Goal: Transaction & Acquisition: Book appointment/travel/reservation

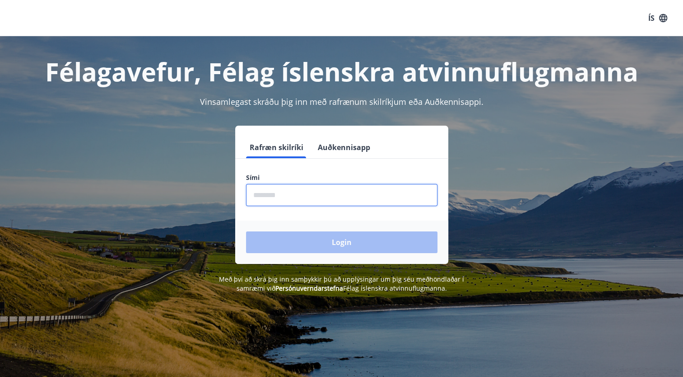
click at [369, 196] on input "phone" at bounding box center [341, 195] width 191 height 22
type input "********"
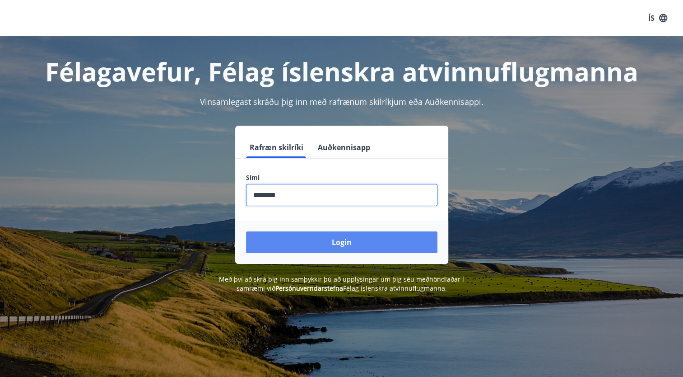
click at [282, 243] on button "Login" at bounding box center [341, 242] width 191 height 22
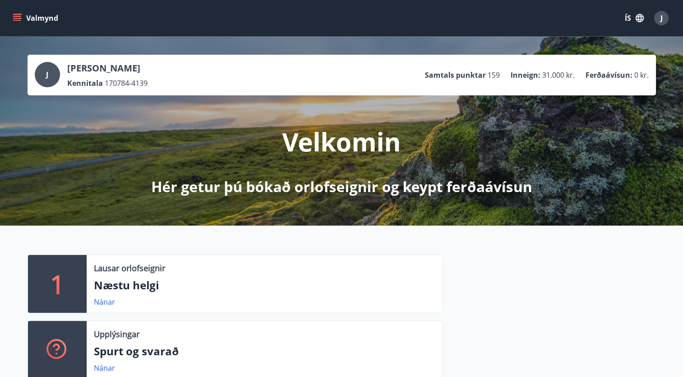
click at [22, 15] on button "Valmynd" at bounding box center [36, 18] width 51 height 16
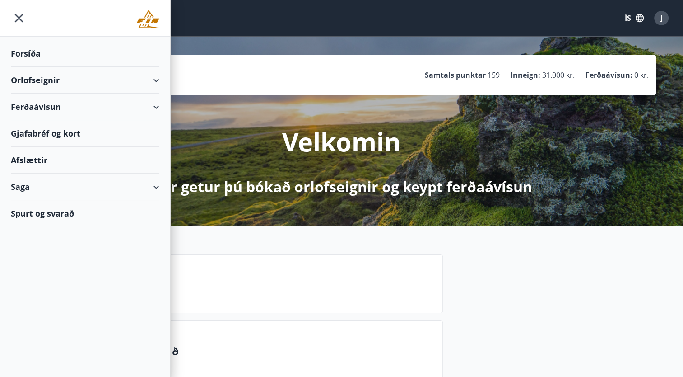
click at [44, 84] on div "Orlofseignir" at bounding box center [85, 80] width 149 height 27
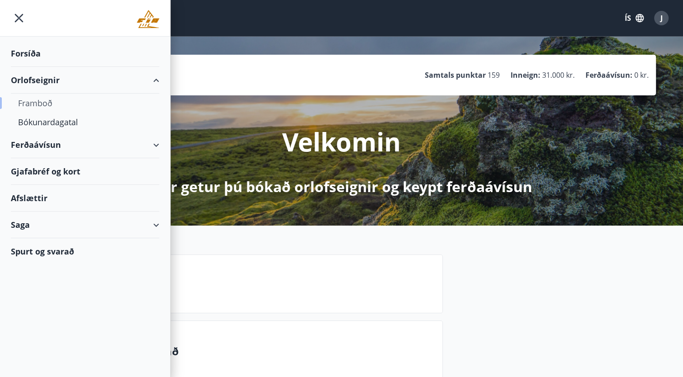
click at [40, 101] on div "Framboð" at bounding box center [85, 102] width 134 height 19
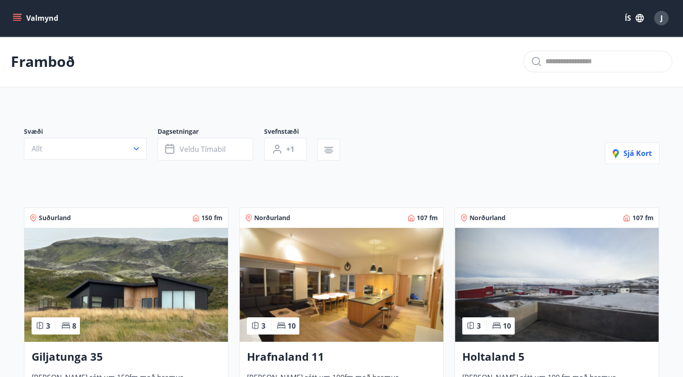
click at [18, 17] on icon "menu" at bounding box center [17, 16] width 8 height 1
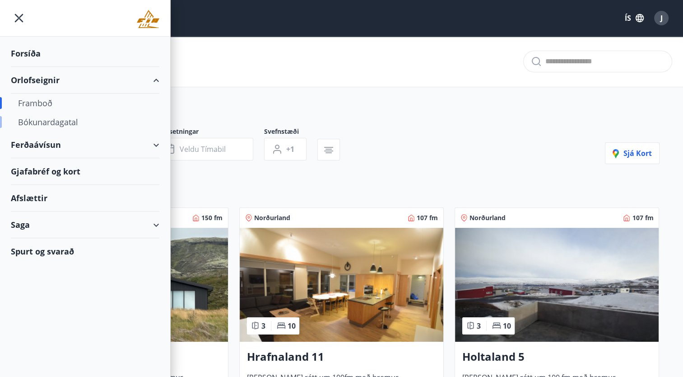
click at [48, 121] on div "Bókunardagatal" at bounding box center [85, 121] width 134 height 19
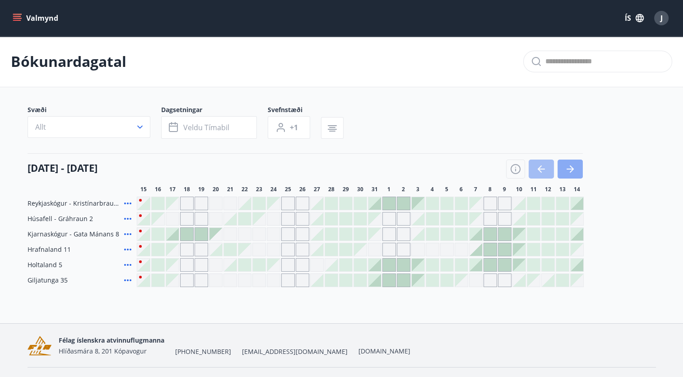
click at [565, 172] on icon "button" at bounding box center [570, 168] width 11 height 11
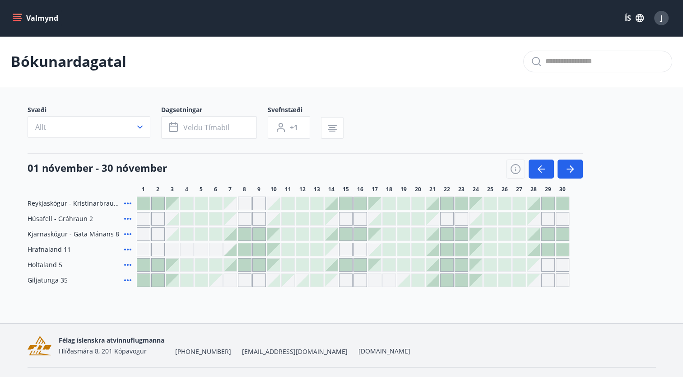
click at [15, 17] on icon "menu" at bounding box center [17, 16] width 8 height 1
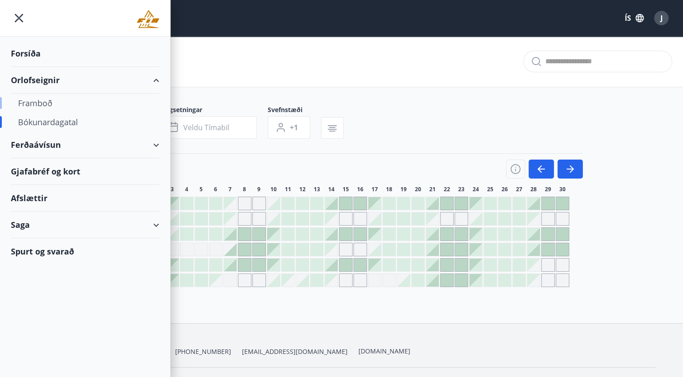
click at [34, 105] on div "Framboð" at bounding box center [85, 102] width 134 height 19
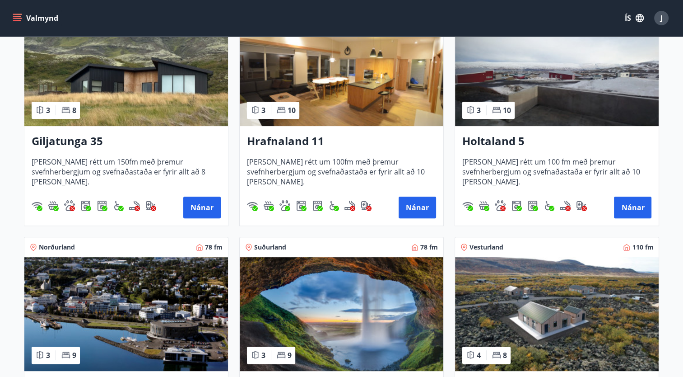
scroll to position [329, 0]
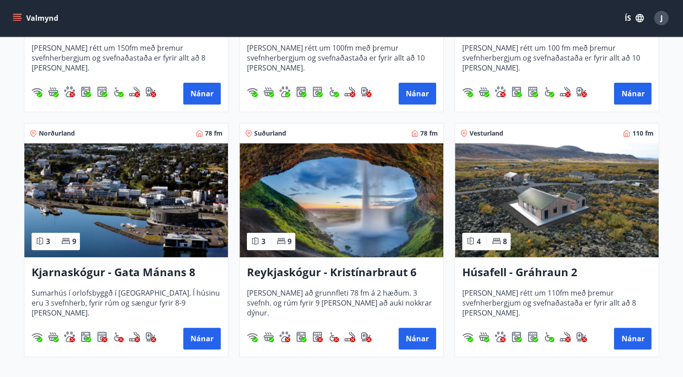
click at [401, 183] on img at bounding box center [342, 200] width 204 height 114
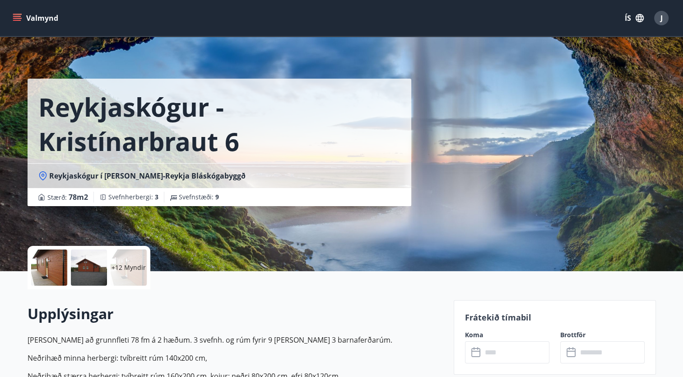
click at [117, 264] on p "+12 Myndir" at bounding box center [129, 267] width 34 height 9
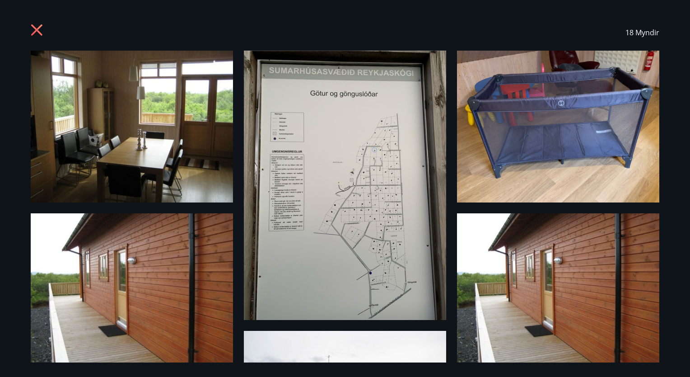
click at [502, 298] on img at bounding box center [558, 289] width 202 height 152
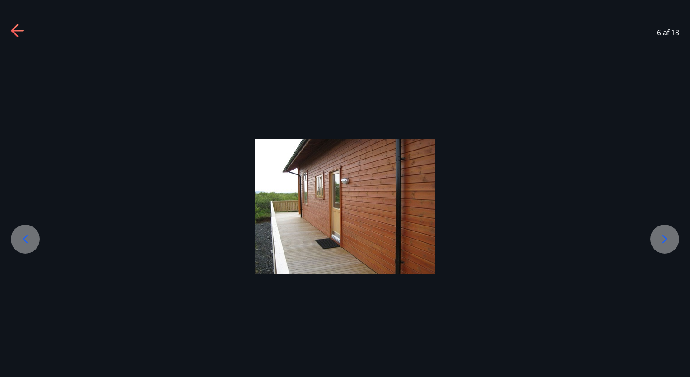
click at [661, 241] on icon at bounding box center [665, 239] width 14 height 14
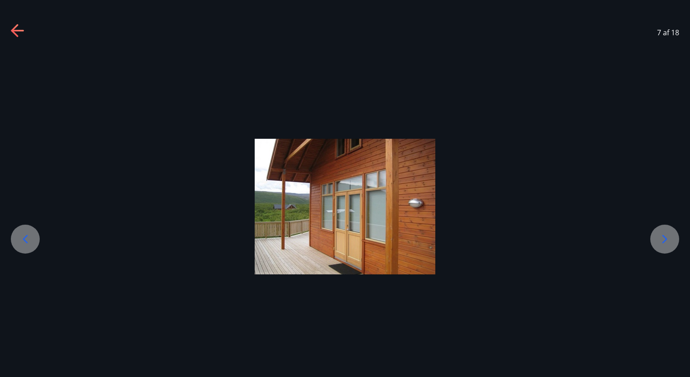
click at [661, 241] on icon at bounding box center [665, 239] width 14 height 14
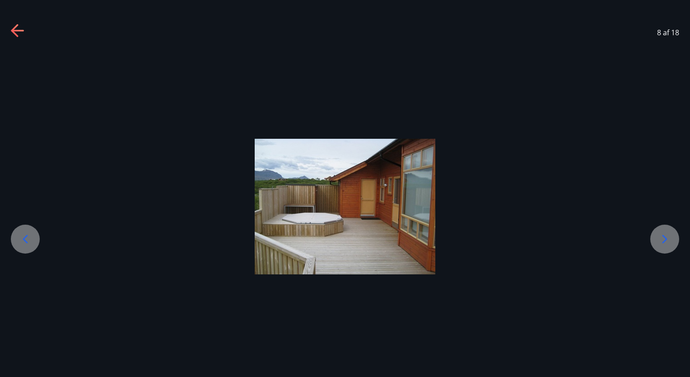
click at [661, 241] on icon at bounding box center [665, 239] width 14 height 14
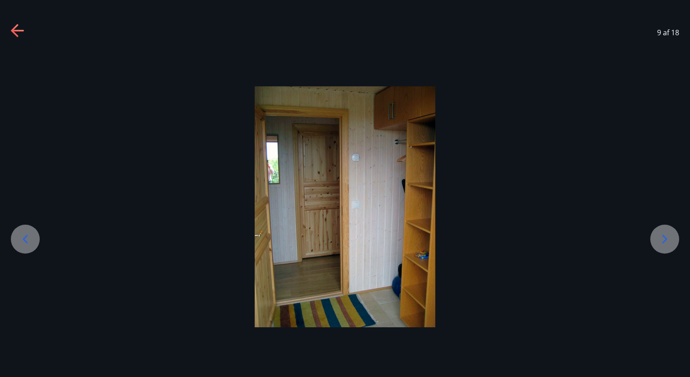
click at [661, 241] on icon at bounding box center [665, 239] width 14 height 14
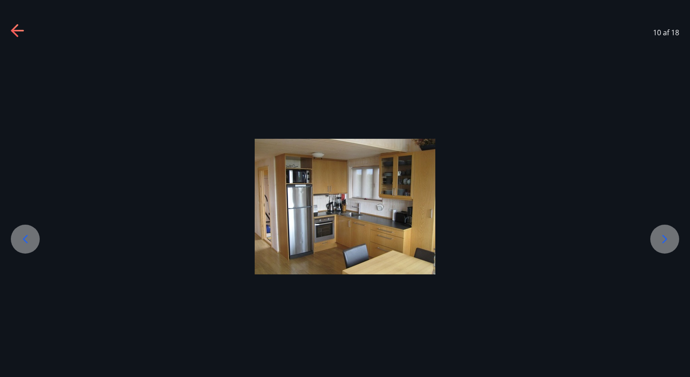
click at [661, 241] on icon at bounding box center [665, 239] width 14 height 14
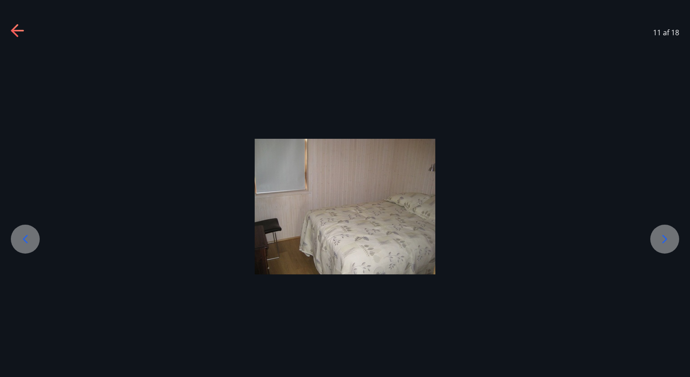
click at [661, 241] on icon at bounding box center [665, 239] width 14 height 14
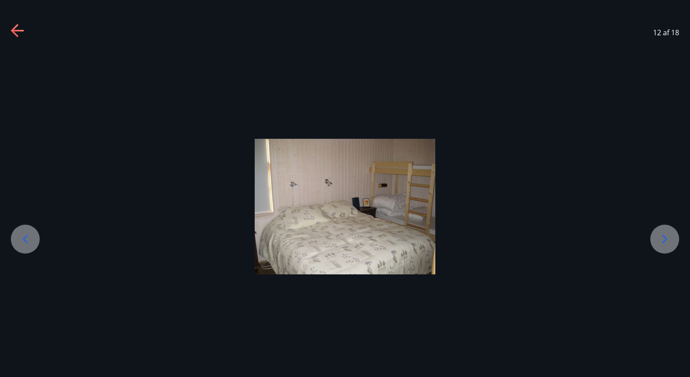
click at [661, 241] on icon at bounding box center [665, 239] width 14 height 14
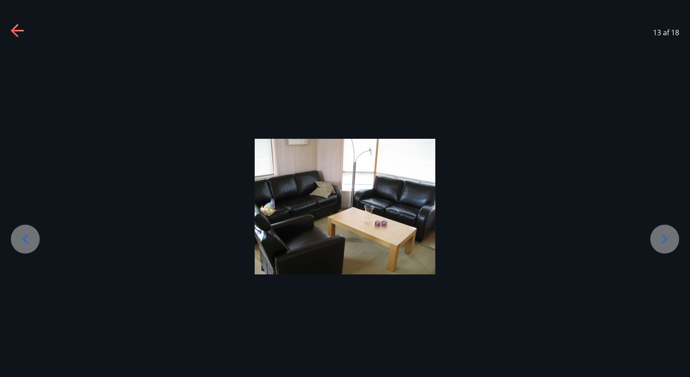
click at [661, 241] on icon at bounding box center [665, 239] width 14 height 14
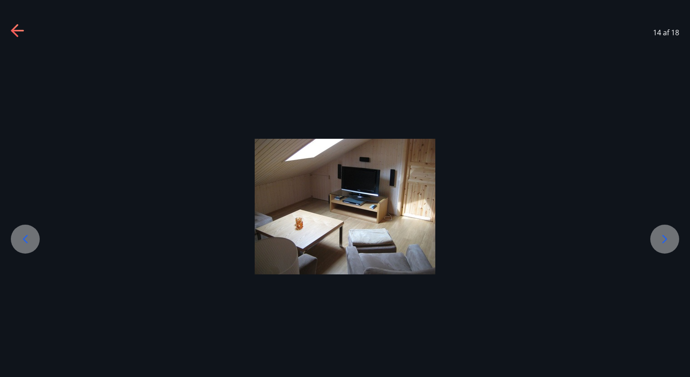
click at [661, 241] on icon at bounding box center [665, 239] width 14 height 14
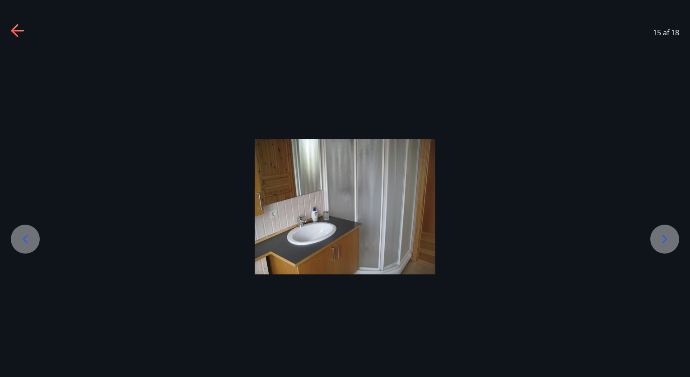
click at [661, 241] on icon at bounding box center [665, 239] width 14 height 14
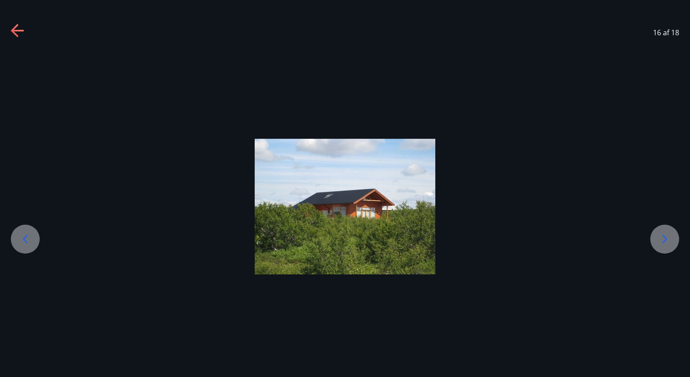
click at [661, 241] on icon at bounding box center [665, 239] width 14 height 14
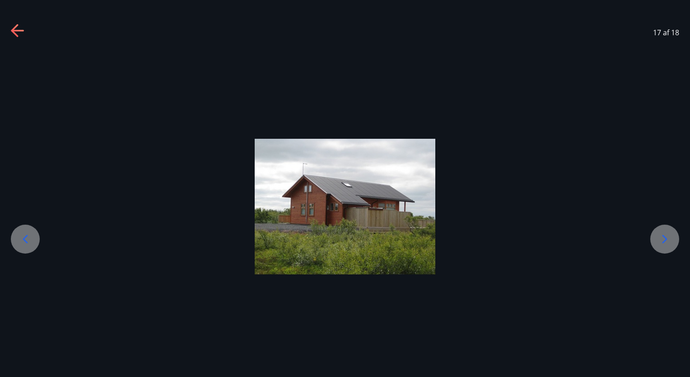
click at [661, 241] on icon at bounding box center [665, 239] width 14 height 14
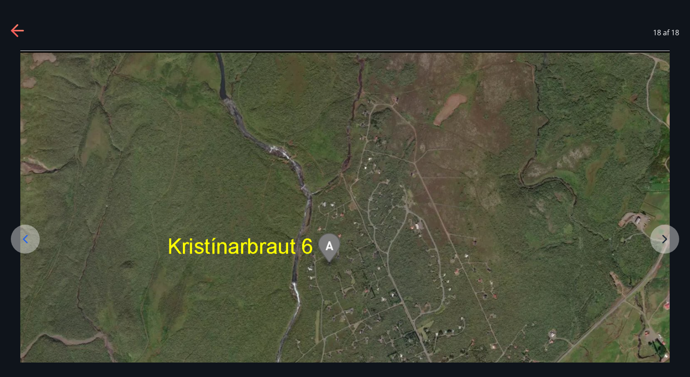
click at [22, 244] on icon at bounding box center [25, 239] width 14 height 14
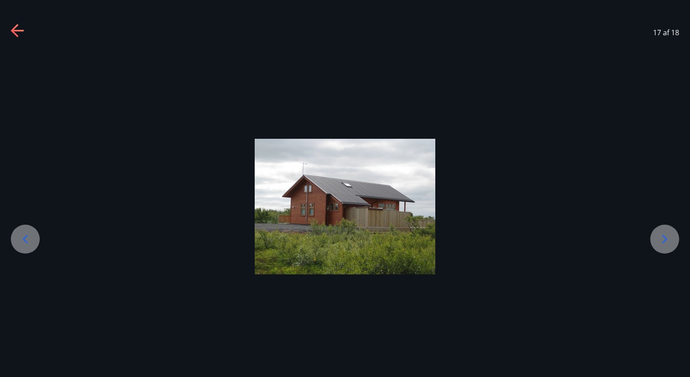
click at [352, 202] on img at bounding box center [345, 206] width 181 height 135
